Goal: Task Accomplishment & Management: Complete application form

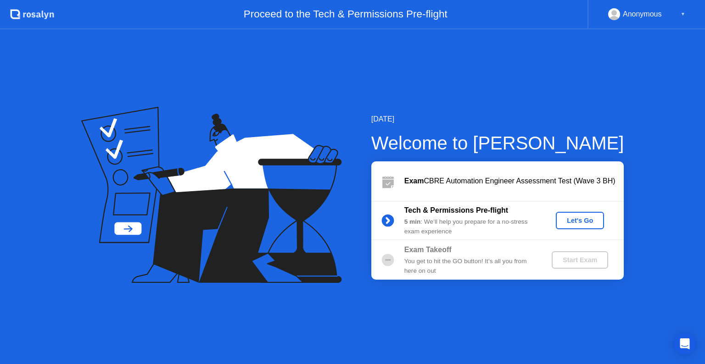
click at [580, 222] on div "Let's Go" at bounding box center [580, 220] width 41 height 7
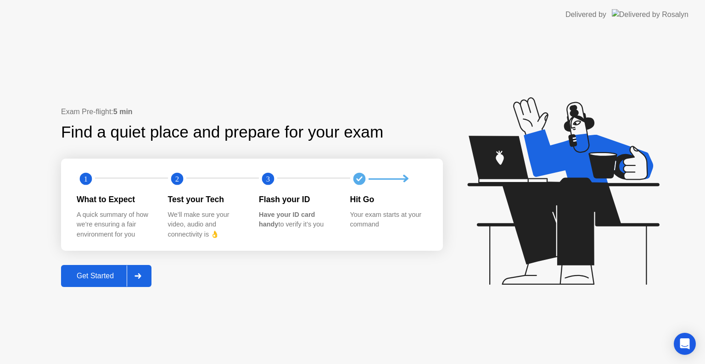
click at [119, 277] on div "Get Started" at bounding box center [95, 276] width 63 height 8
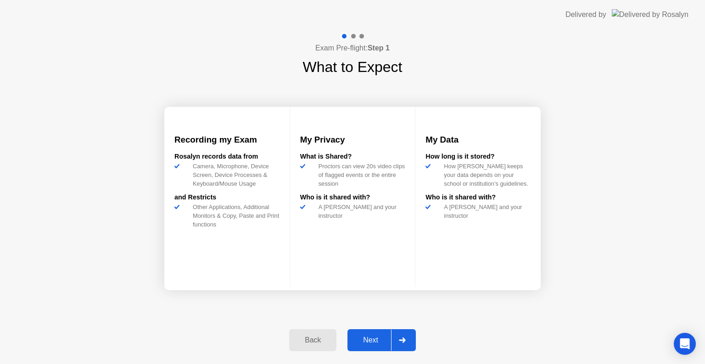
click at [378, 342] on div "Next" at bounding box center [370, 340] width 41 height 8
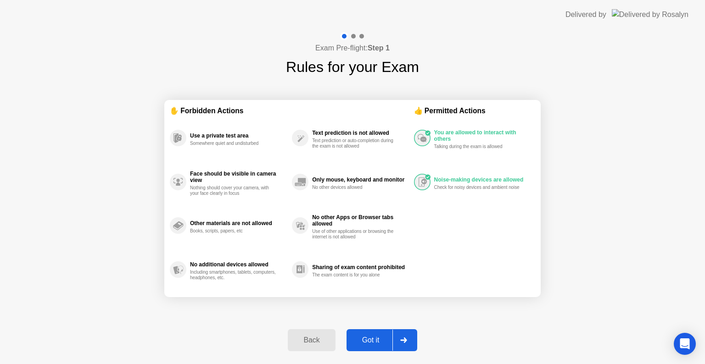
click at [380, 341] on div "Got it" at bounding box center [370, 340] width 43 height 8
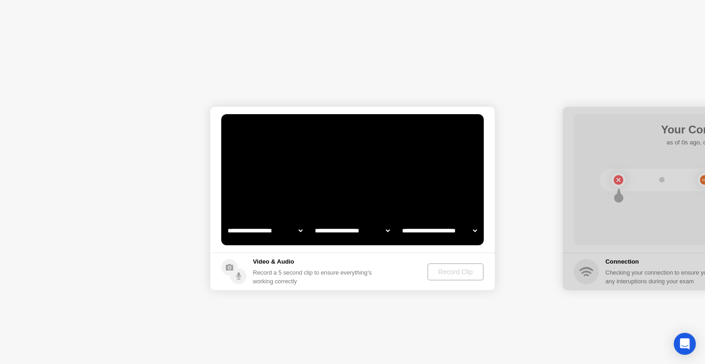
select select "**********"
select select "*******"
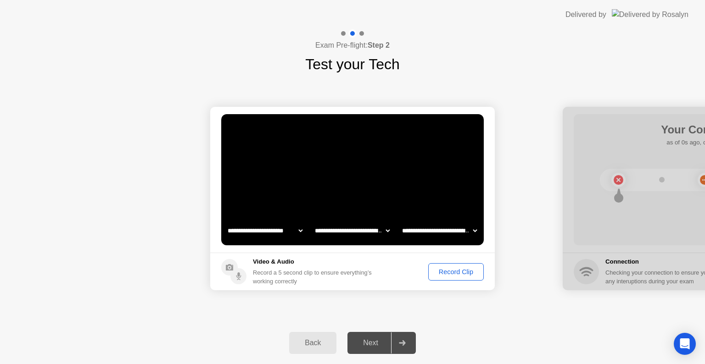
click at [453, 275] on div "Record Clip" at bounding box center [456, 272] width 49 height 7
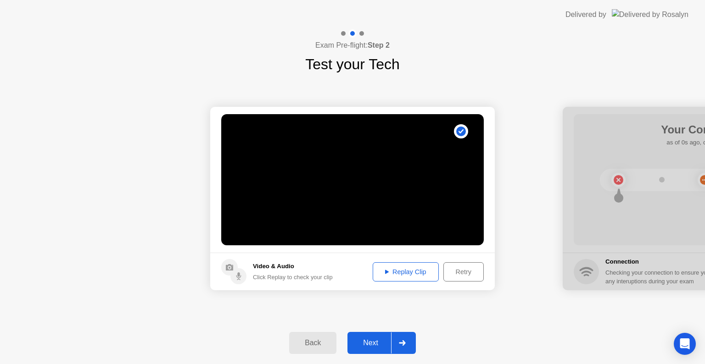
click at [399, 272] on div "Replay Clip" at bounding box center [406, 272] width 60 height 7
click at [373, 341] on div "Next" at bounding box center [370, 343] width 41 height 8
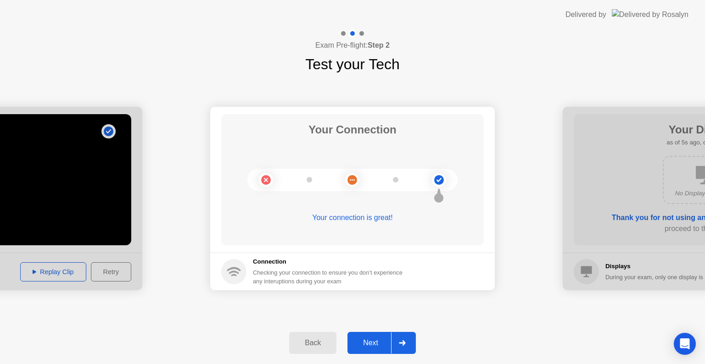
click at [377, 340] on div "Next" at bounding box center [370, 343] width 41 height 8
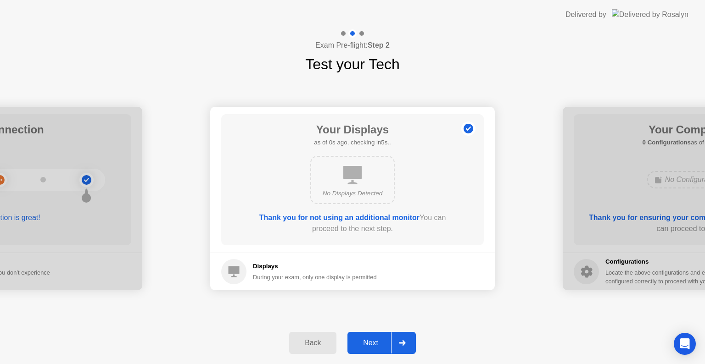
click at [374, 345] on div "Next" at bounding box center [370, 343] width 41 height 8
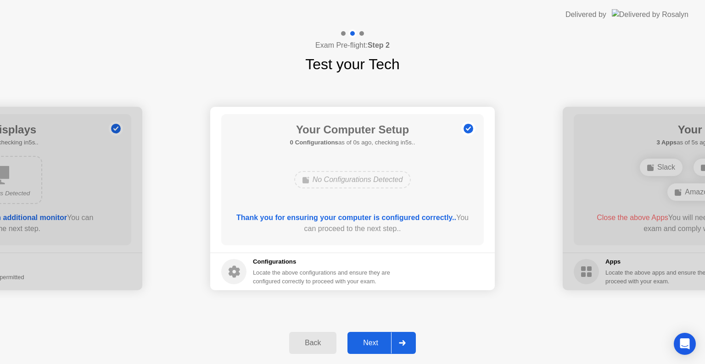
click at [382, 345] on div "Next" at bounding box center [370, 343] width 41 height 8
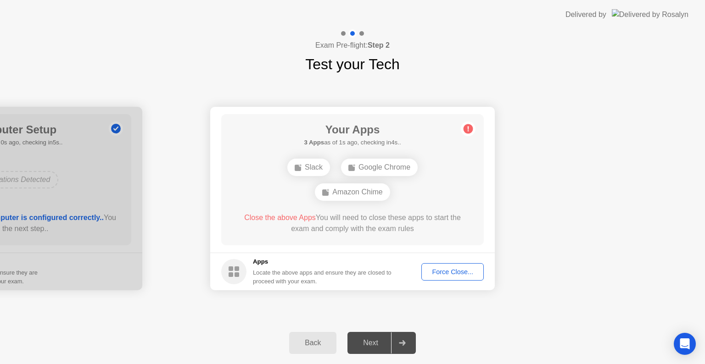
click at [464, 273] on div "Force Close..." at bounding box center [453, 272] width 56 height 7
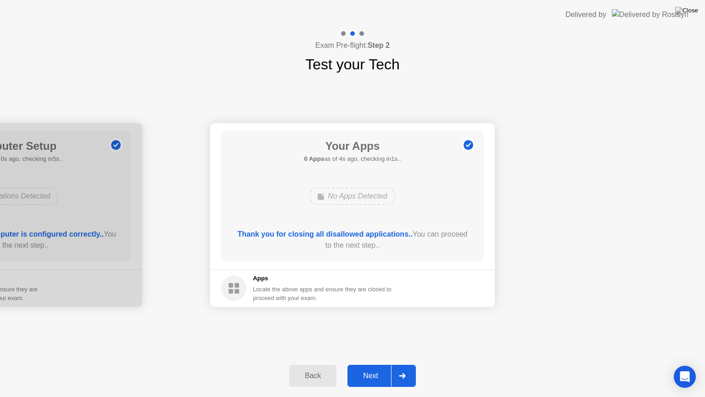
click at [376, 364] on div "Next" at bounding box center [370, 375] width 41 height 8
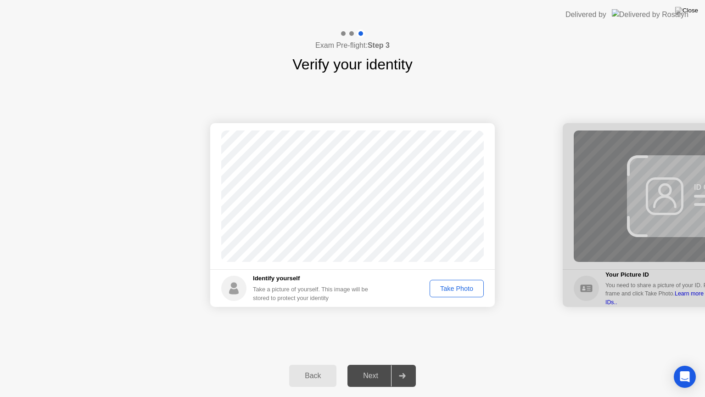
click at [458, 288] on div "Take Photo" at bounding box center [457, 288] width 48 height 7
click at [370, 364] on div "Next" at bounding box center [370, 375] width 41 height 8
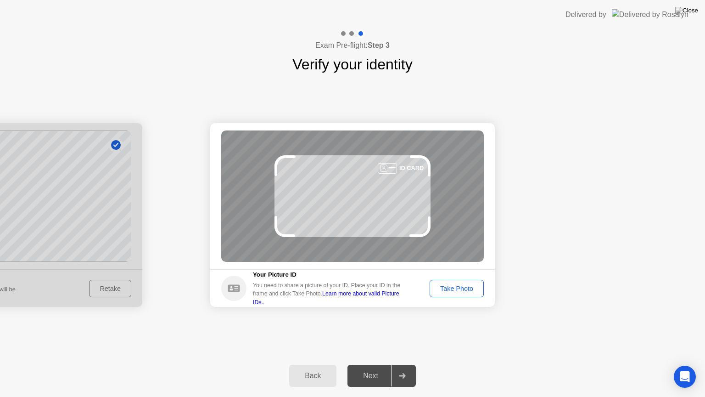
click at [451, 293] on button "Take Photo" at bounding box center [457, 288] width 54 height 17
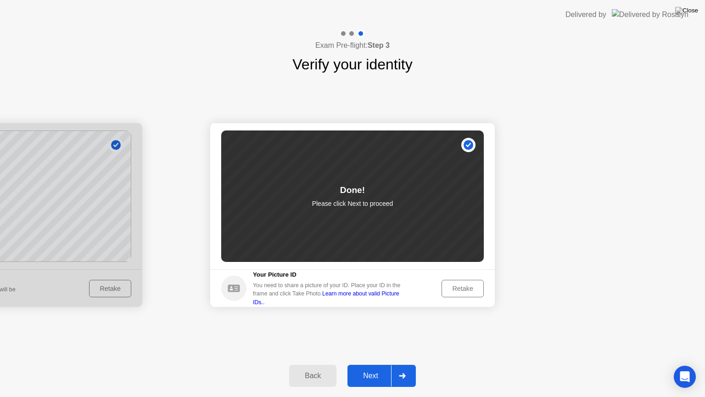
click at [380, 364] on div "Next" at bounding box center [370, 375] width 41 height 8
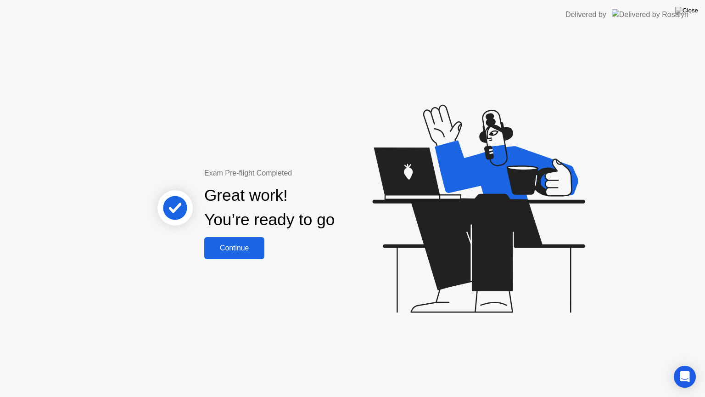
click at [241, 251] on div "Continue" at bounding box center [234, 248] width 55 height 8
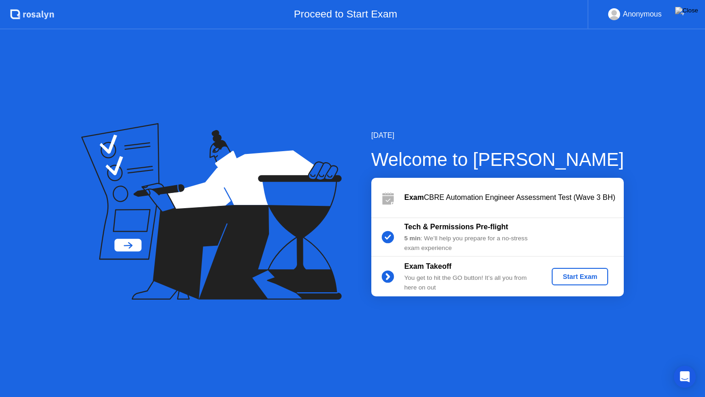
click at [577, 275] on div "Start Exam" at bounding box center [579, 276] width 49 height 7
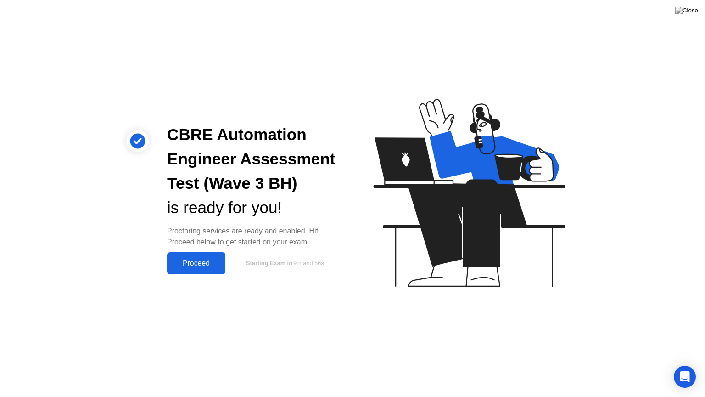
click at [193, 263] on div "Proceed" at bounding box center [196, 263] width 53 height 8
